Goal: Task Accomplishment & Management: Use online tool/utility

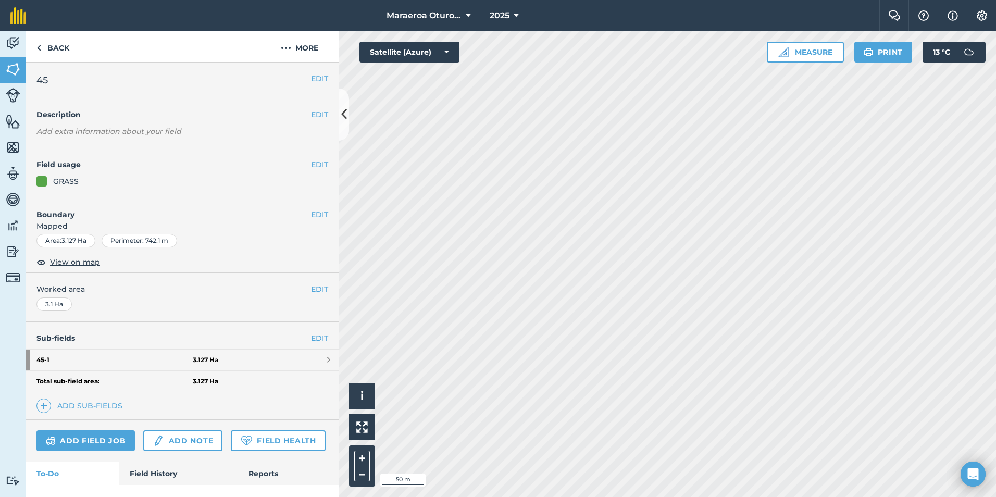
click at [104, 397] on div "Sub-fields EDIT 45 - 1 3.127 Ha Total sub-field area: 3.127 Ha Add sub-fields" at bounding box center [182, 371] width 313 height 98
click at [103, 403] on link "Add sub-fields" at bounding box center [81, 406] width 90 height 15
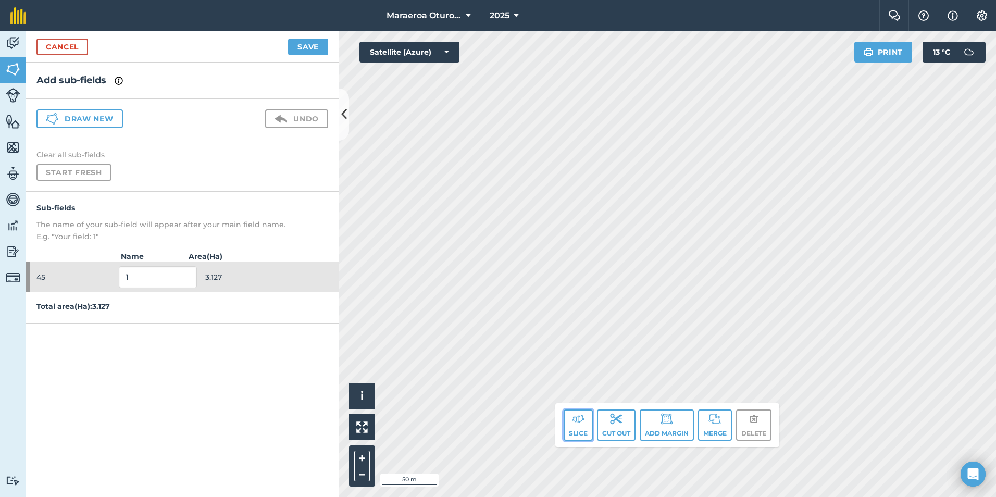
click at [578, 425] on img at bounding box center [578, 419] width 13 height 13
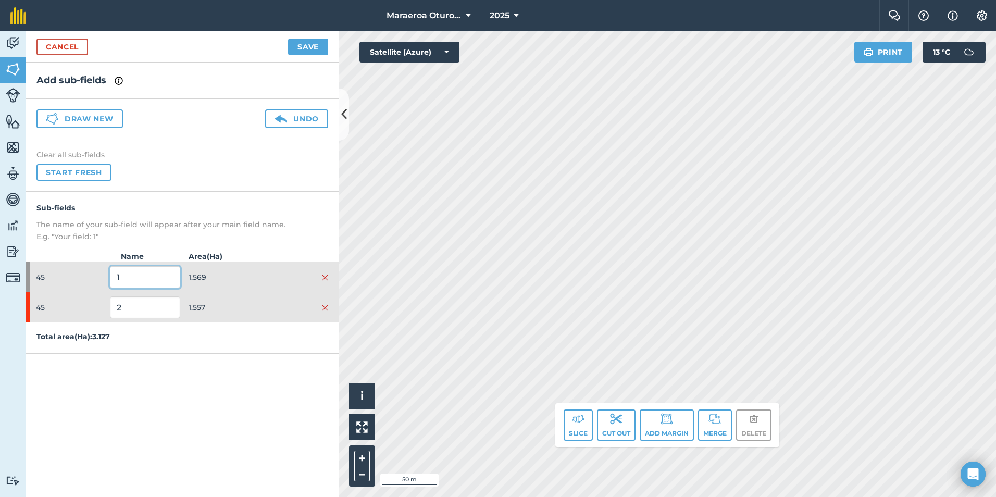
drag, startPoint x: 130, startPoint y: 275, endPoint x: 59, endPoint y: 276, distance: 70.9
click at [60, 276] on div "45 1 1.569" at bounding box center [182, 277] width 313 height 30
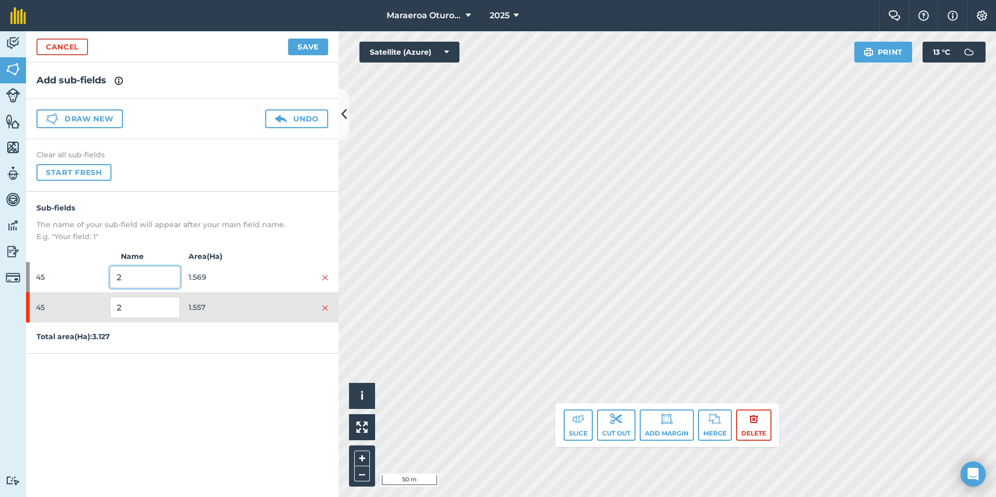
type input "2"
drag, startPoint x: 126, startPoint y: 305, endPoint x: 88, endPoint y: 309, distance: 38.2
click at [88, 309] on div "45 2 1.557" at bounding box center [182, 307] width 313 height 30
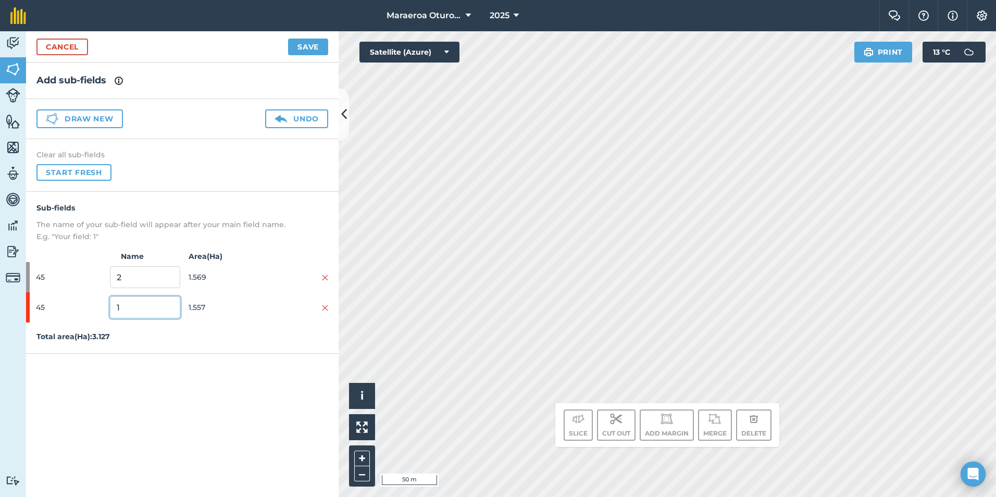
type input "1"
drag, startPoint x: 204, startPoint y: 407, endPoint x: 258, endPoint y: 398, distance: 54.4
click at [205, 406] on div "Add sub-fields Draw new Undo Clear all sub-fields Start fresh Sub-fields The na…" at bounding box center [182, 280] width 313 height 435
click at [304, 47] on button "Save" at bounding box center [308, 47] width 40 height 17
